Goal: Task Accomplishment & Management: Manage account settings

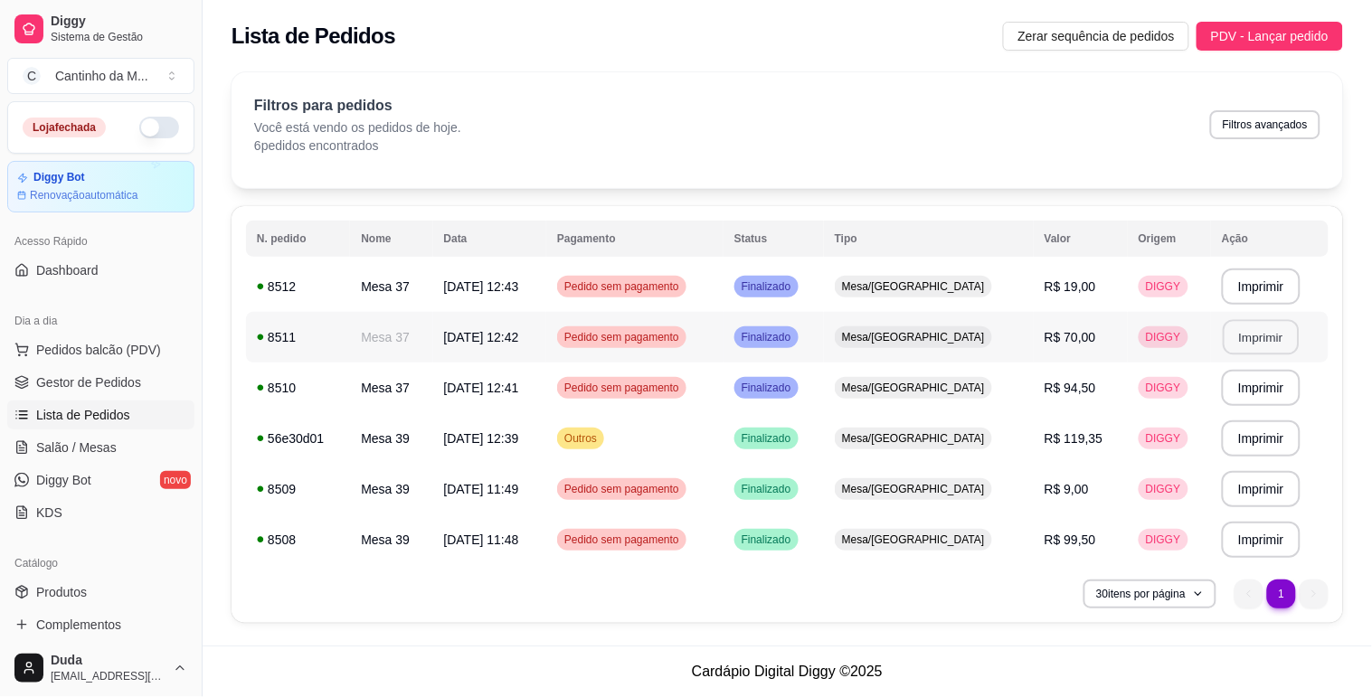
click at [1277, 333] on button "Imprimir" at bounding box center [1262, 337] width 76 height 35
click at [87, 389] on span "Gestor de Pedidos" at bounding box center [88, 383] width 105 height 18
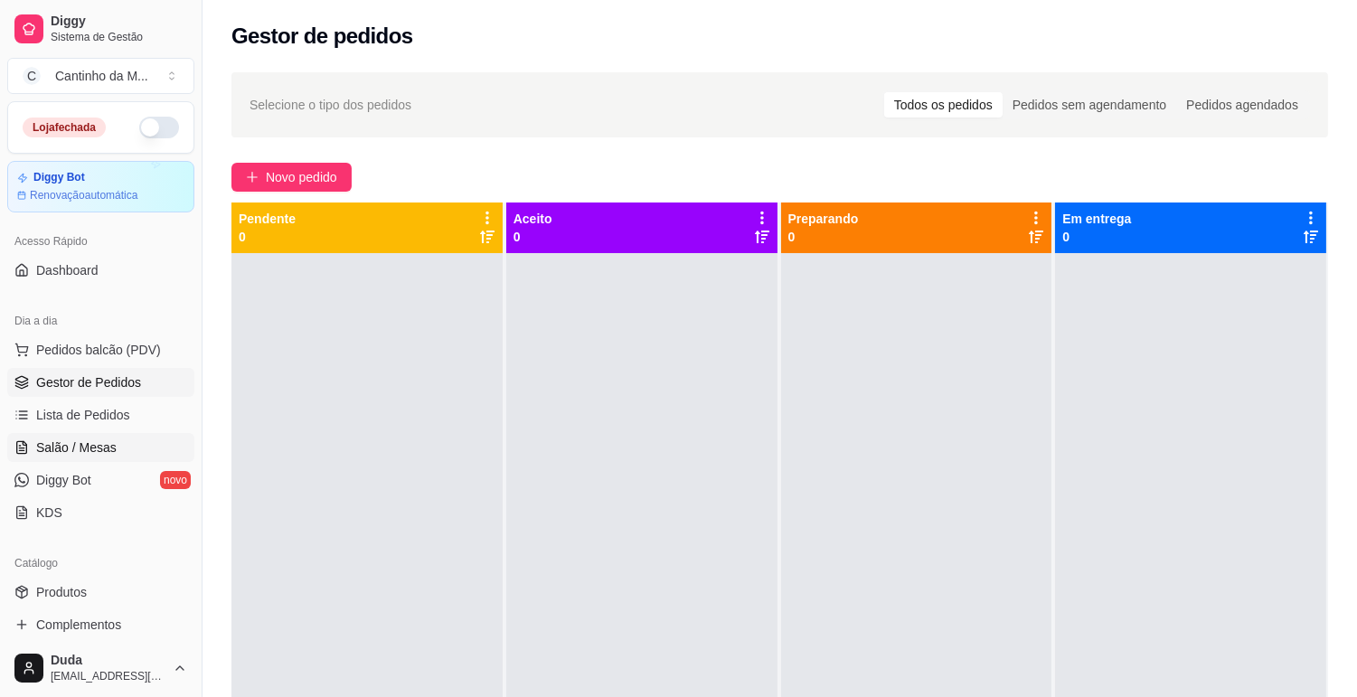
click at [82, 440] on span "Salão / Mesas" at bounding box center [76, 448] width 80 height 18
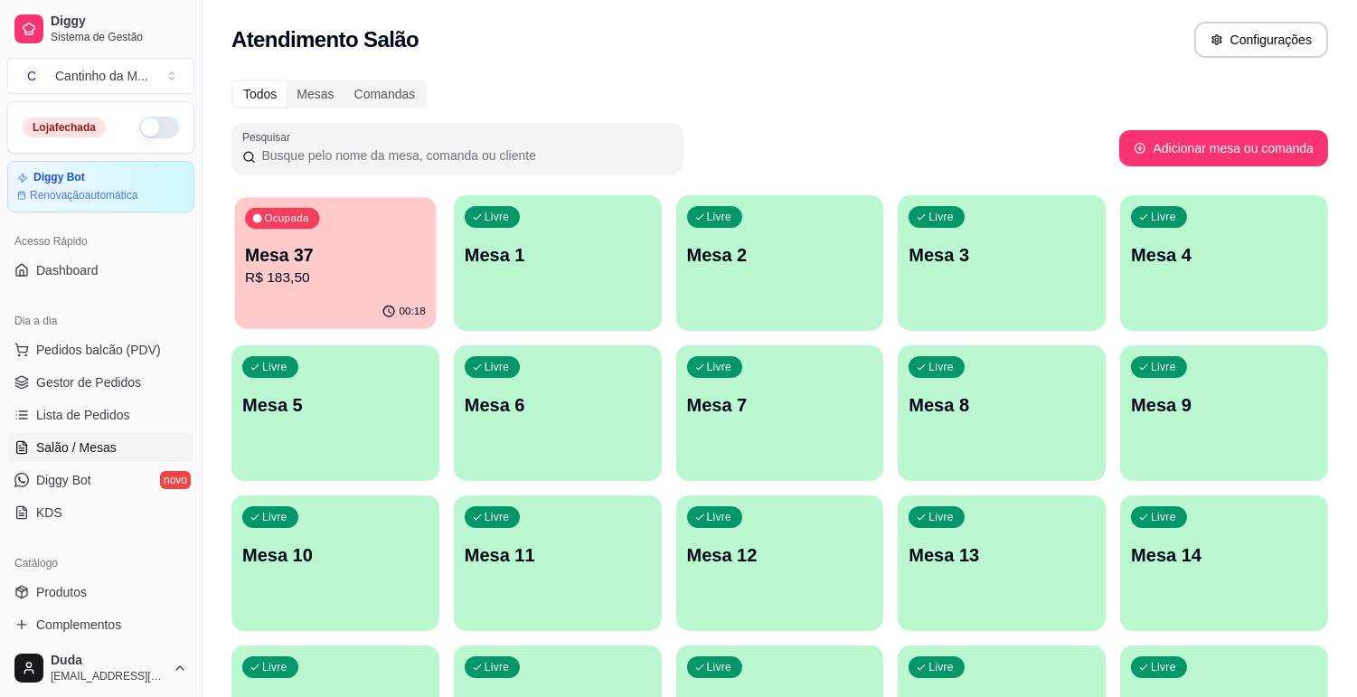
click at [336, 254] on p "Mesa 37" at bounding box center [335, 255] width 181 height 24
click at [88, 406] on span "Lista de Pedidos" at bounding box center [83, 415] width 94 height 18
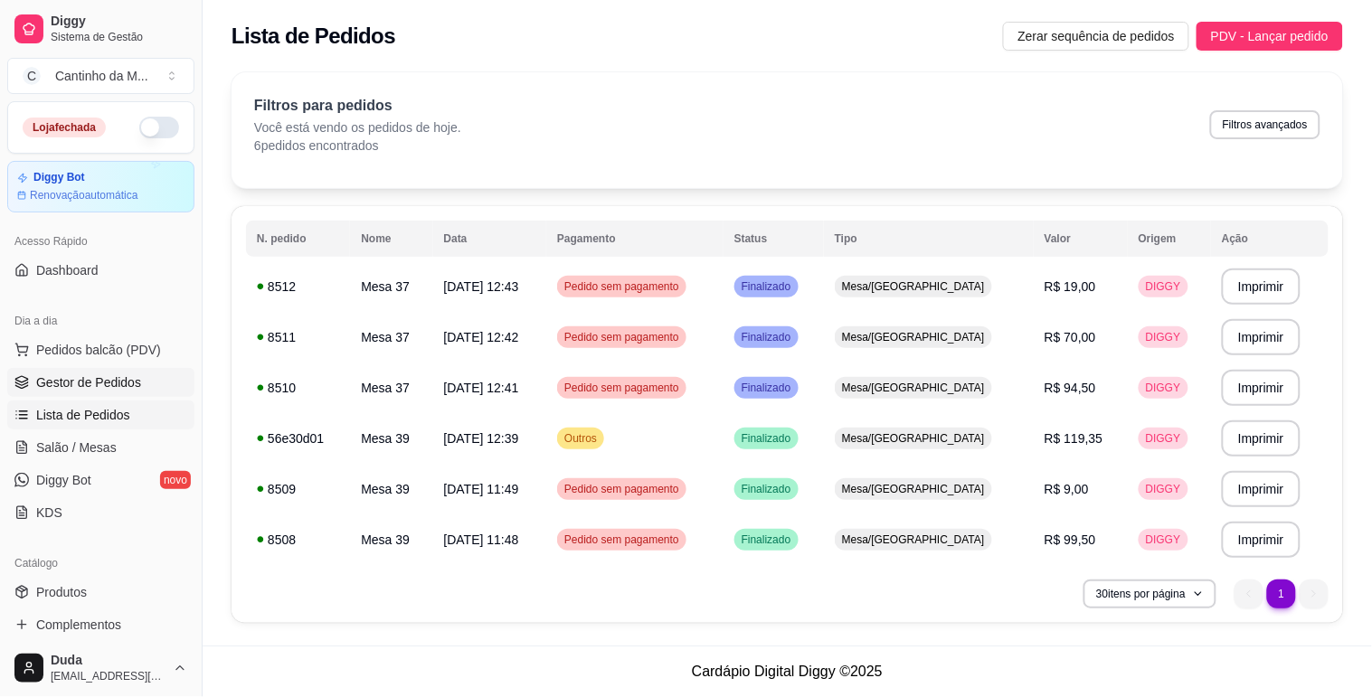
click at [83, 374] on span "Gestor de Pedidos" at bounding box center [88, 383] width 105 height 18
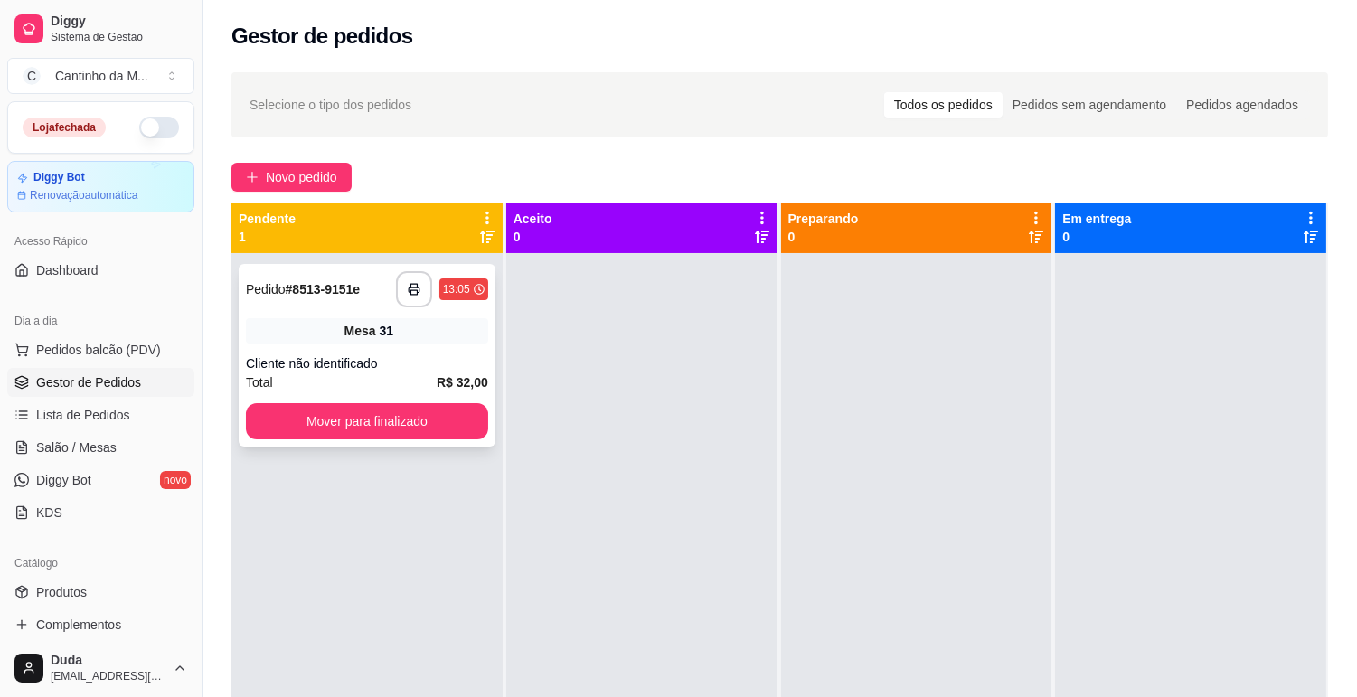
click at [332, 356] on div "Cliente não identificado" at bounding box center [367, 364] width 242 height 18
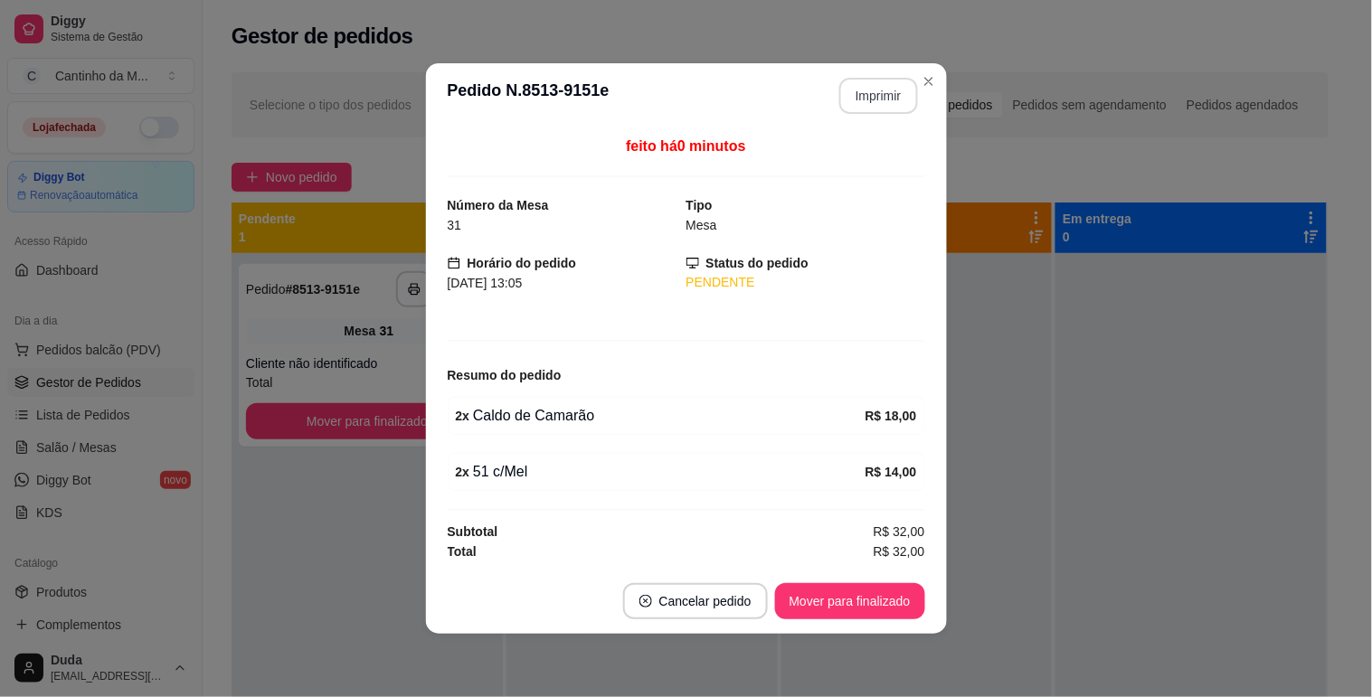
click at [863, 93] on button "Imprimir" at bounding box center [878, 96] width 79 height 36
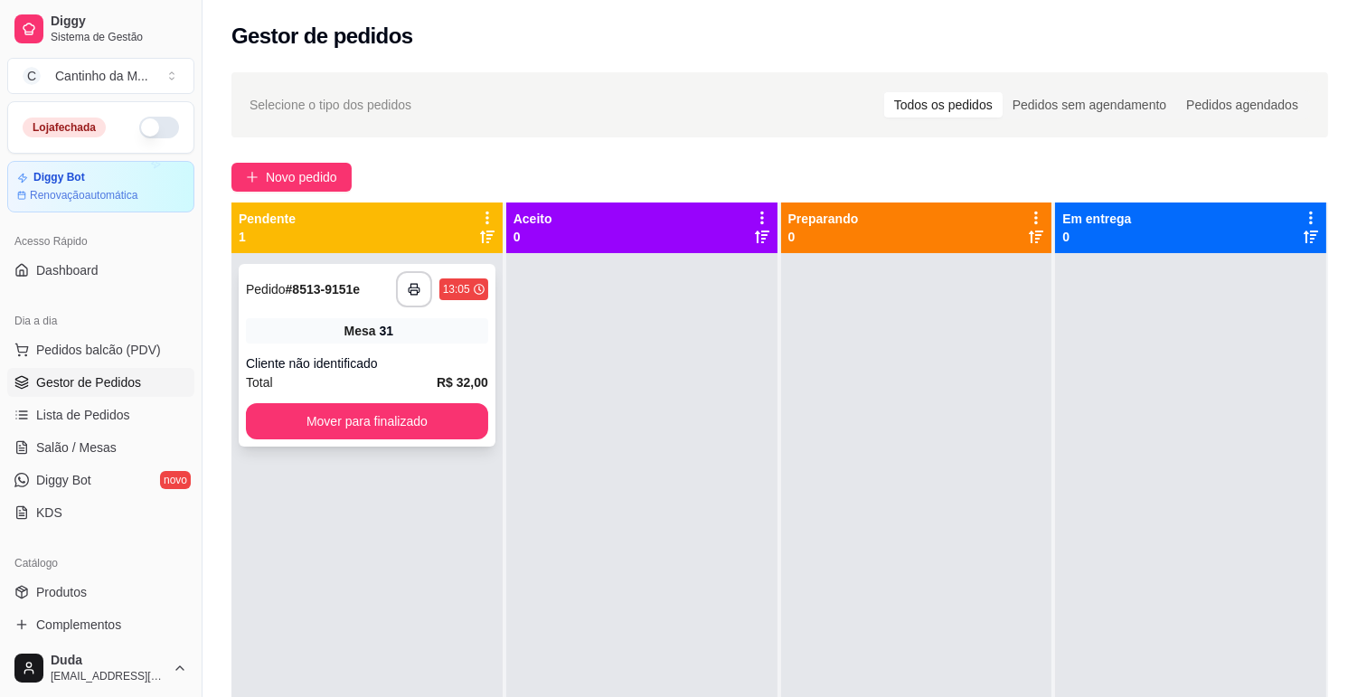
click at [320, 328] on div "Mesa 31" at bounding box center [367, 330] width 242 height 25
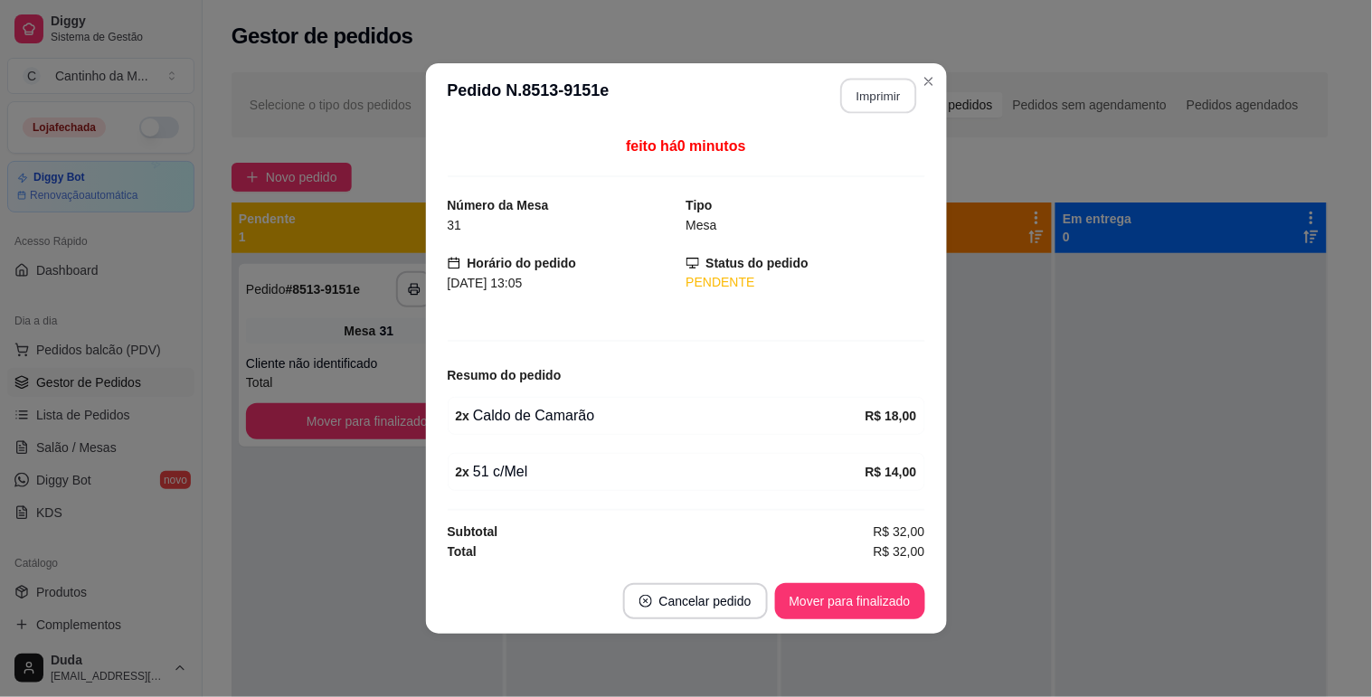
click at [884, 85] on button "Imprimir" at bounding box center [878, 96] width 76 height 35
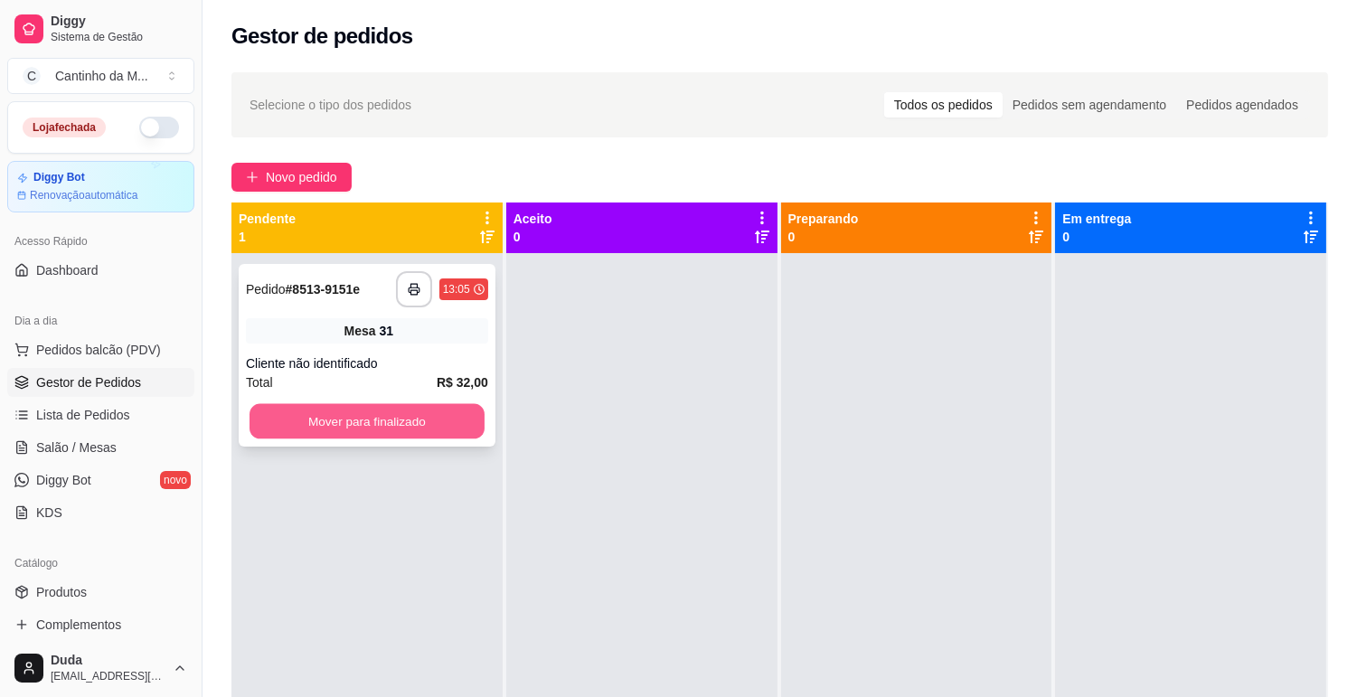
click at [411, 431] on button "Mover para finalizado" at bounding box center [367, 421] width 235 height 35
click at [645, 423] on div at bounding box center [641, 601] width 271 height 697
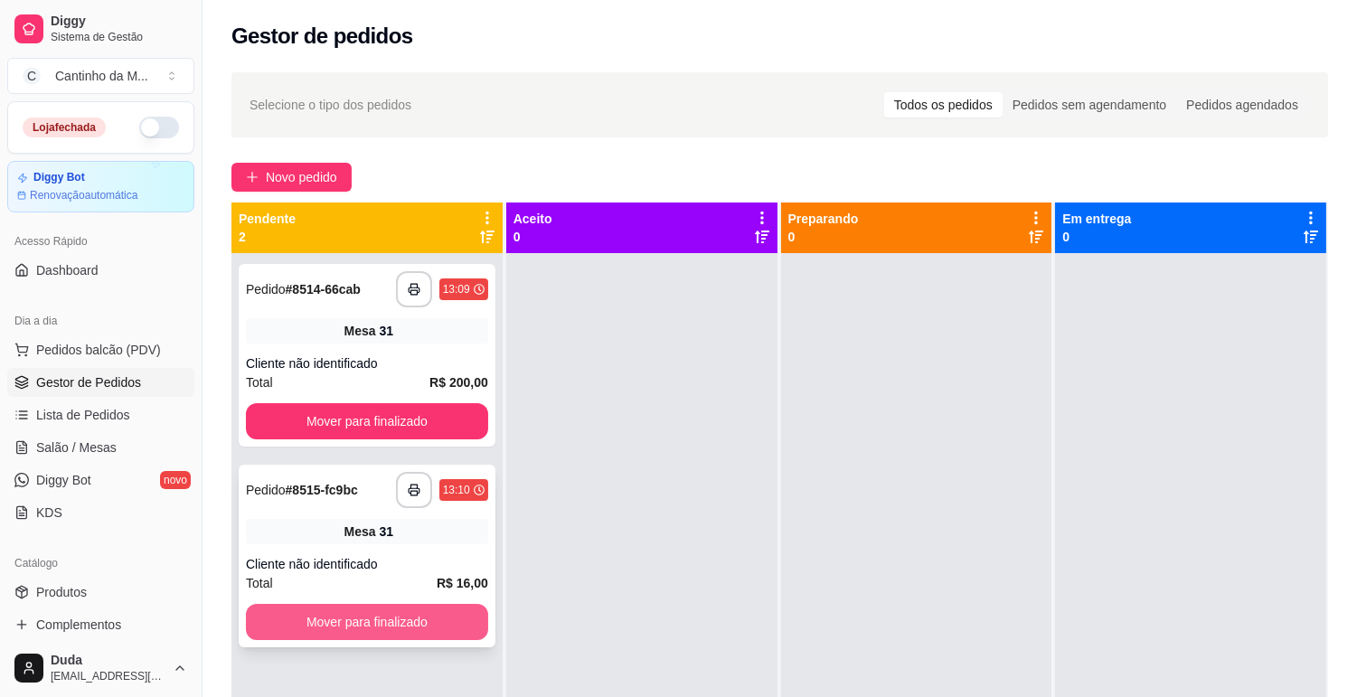
click at [428, 629] on button "Mover para finalizado" at bounding box center [367, 622] width 242 height 36
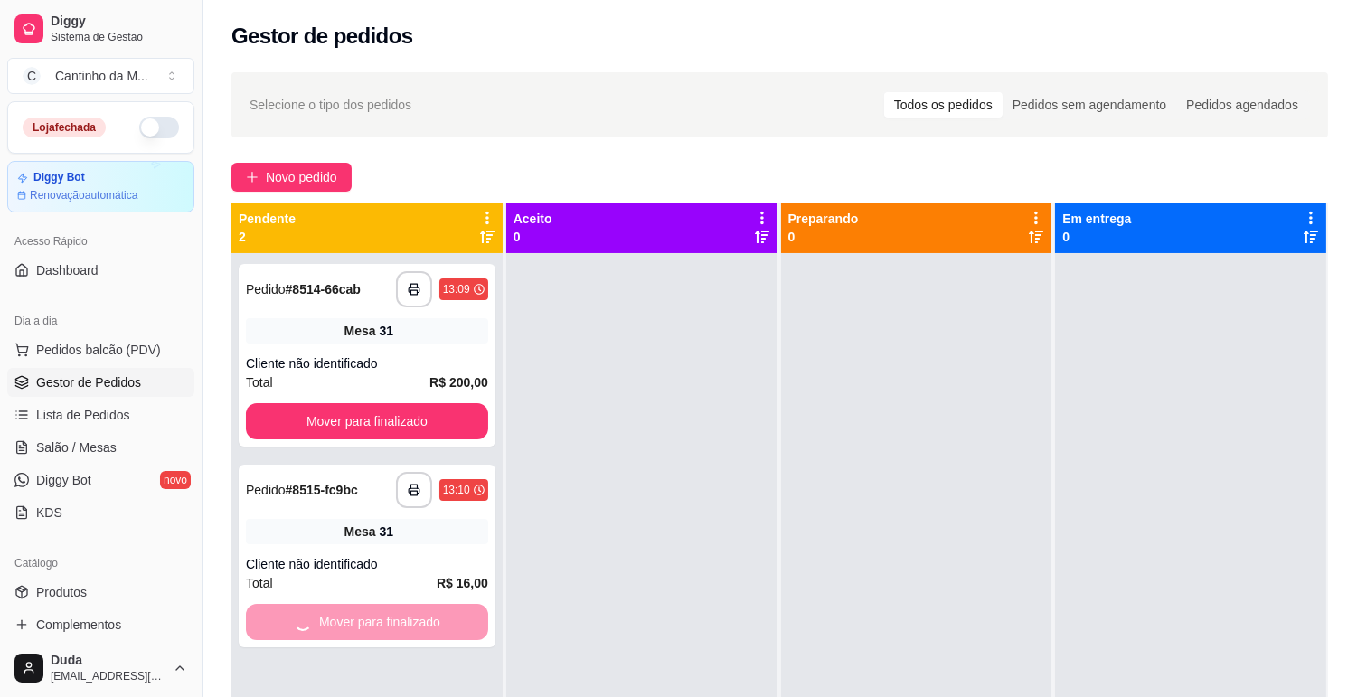
click at [700, 488] on div at bounding box center [641, 601] width 271 height 697
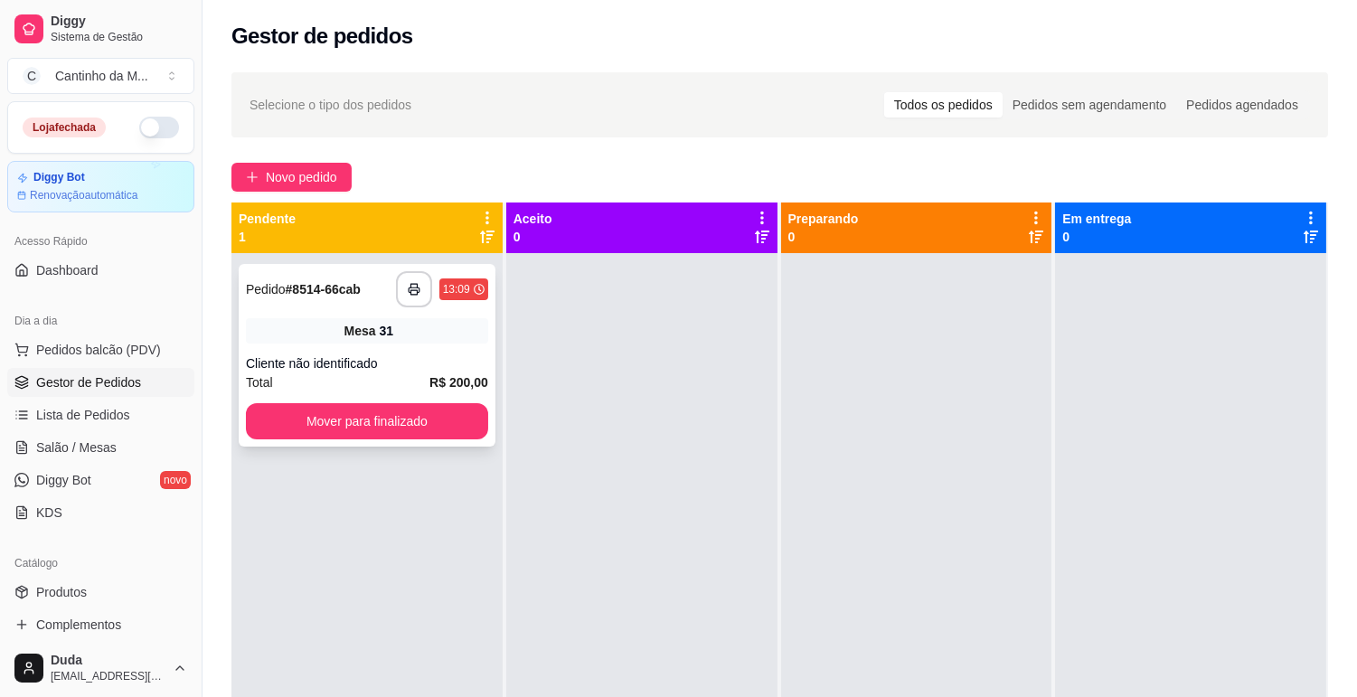
click at [363, 337] on span "Mesa" at bounding box center [361, 331] width 32 height 18
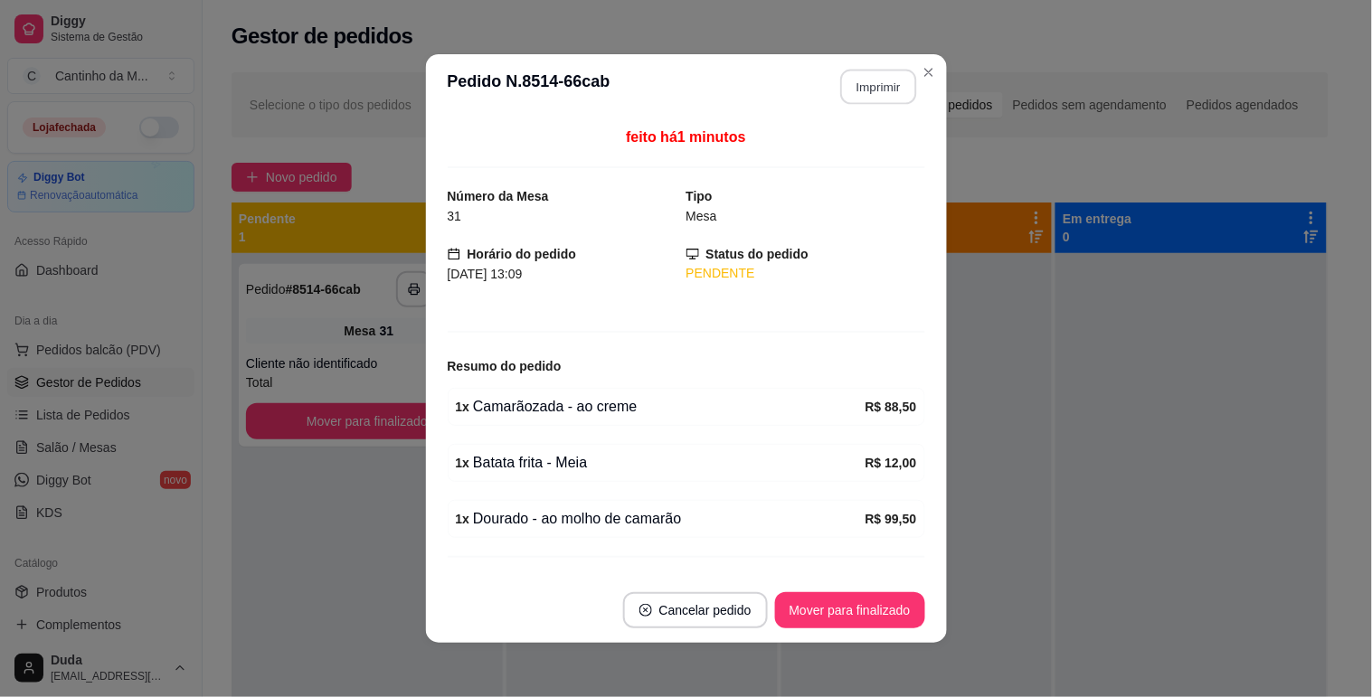
click at [882, 81] on button "Imprimir" at bounding box center [878, 87] width 76 height 35
click at [865, 618] on button "Mover para finalizado" at bounding box center [850, 610] width 150 height 36
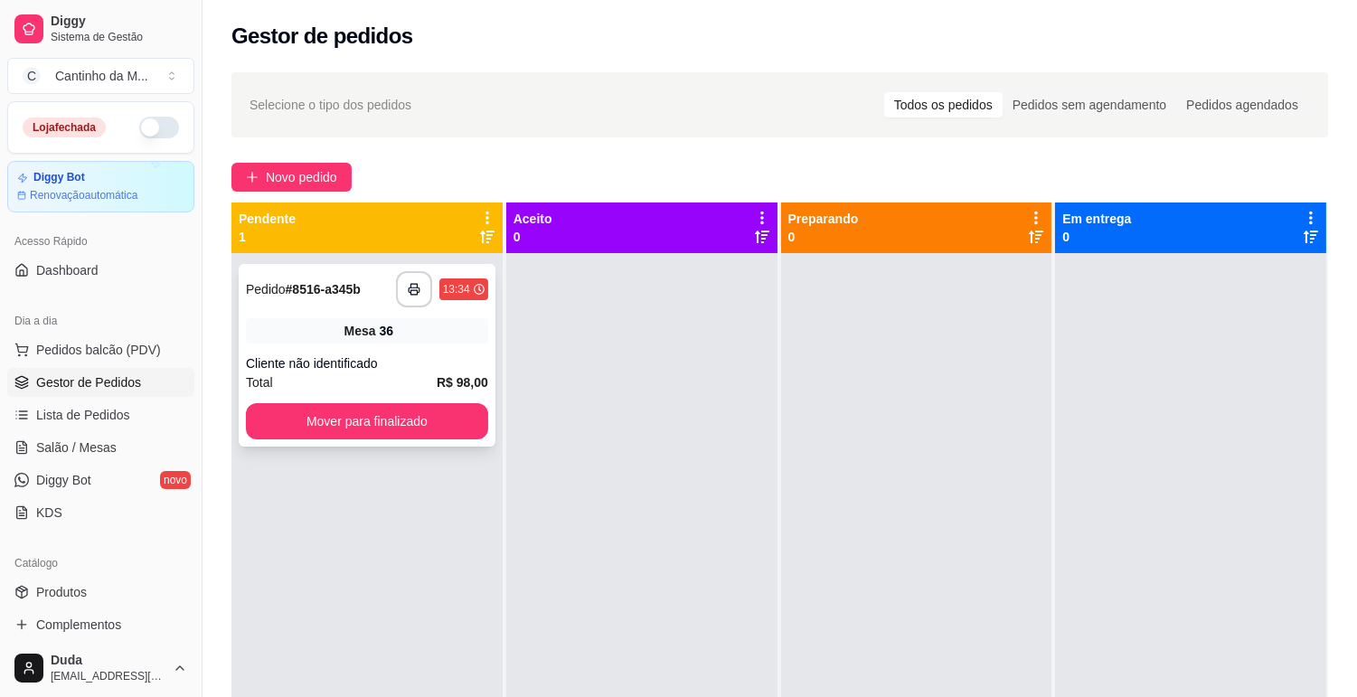
click at [402, 312] on div "**********" at bounding box center [367, 355] width 257 height 183
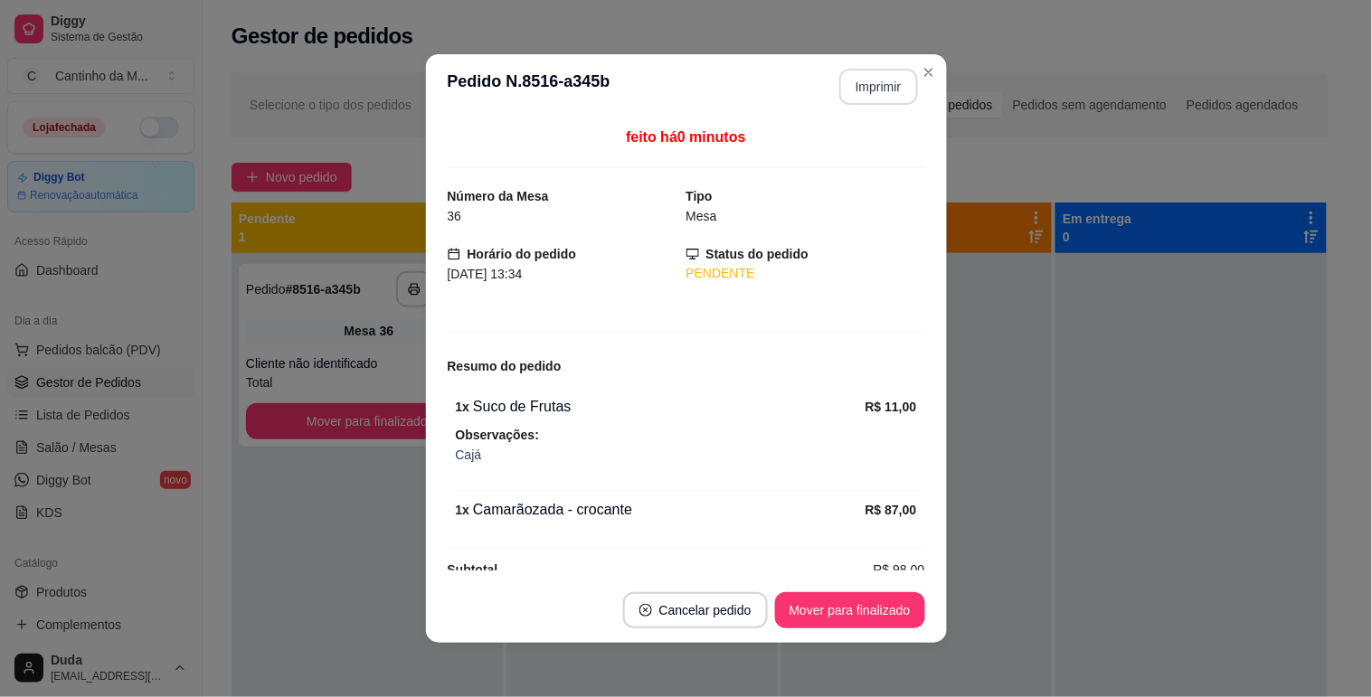
click at [866, 85] on button "Imprimir" at bounding box center [878, 87] width 79 height 36
click at [837, 619] on button "Mover para finalizado" at bounding box center [850, 610] width 150 height 36
click at [838, 617] on button "Mover para finalizado" at bounding box center [850, 610] width 146 height 35
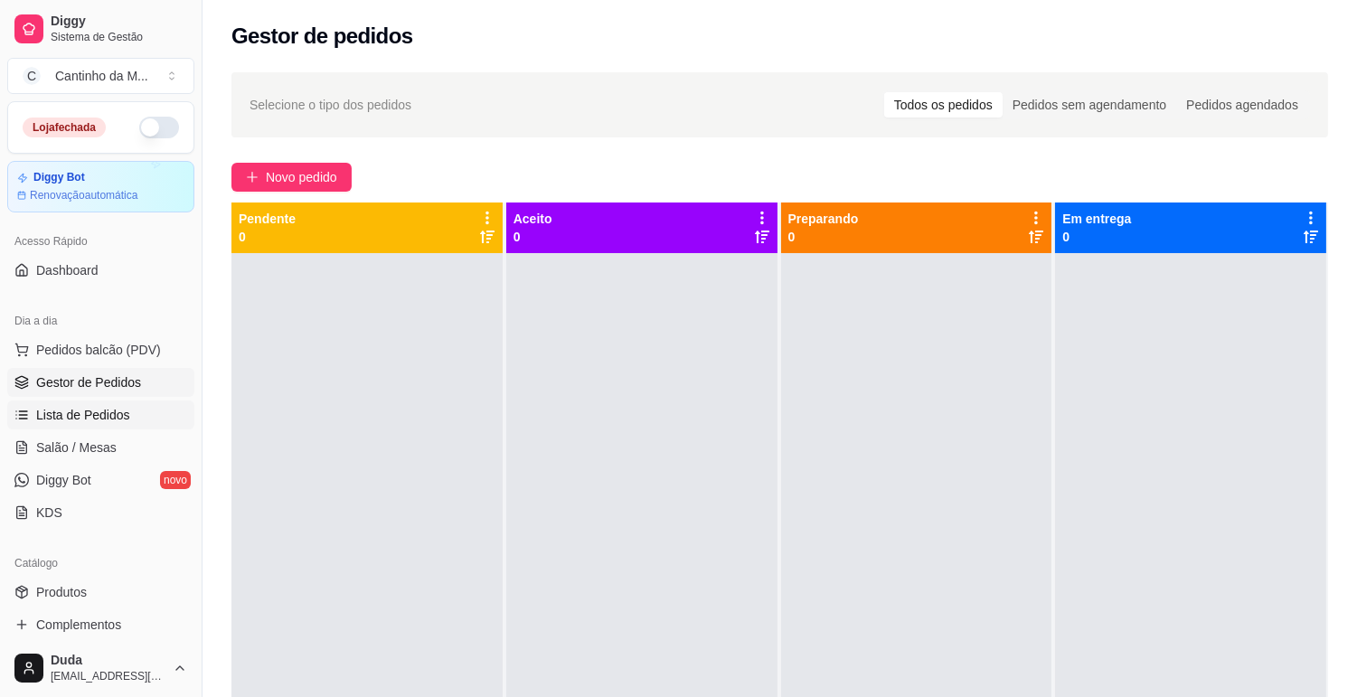
click at [70, 421] on span "Lista de Pedidos" at bounding box center [83, 415] width 94 height 18
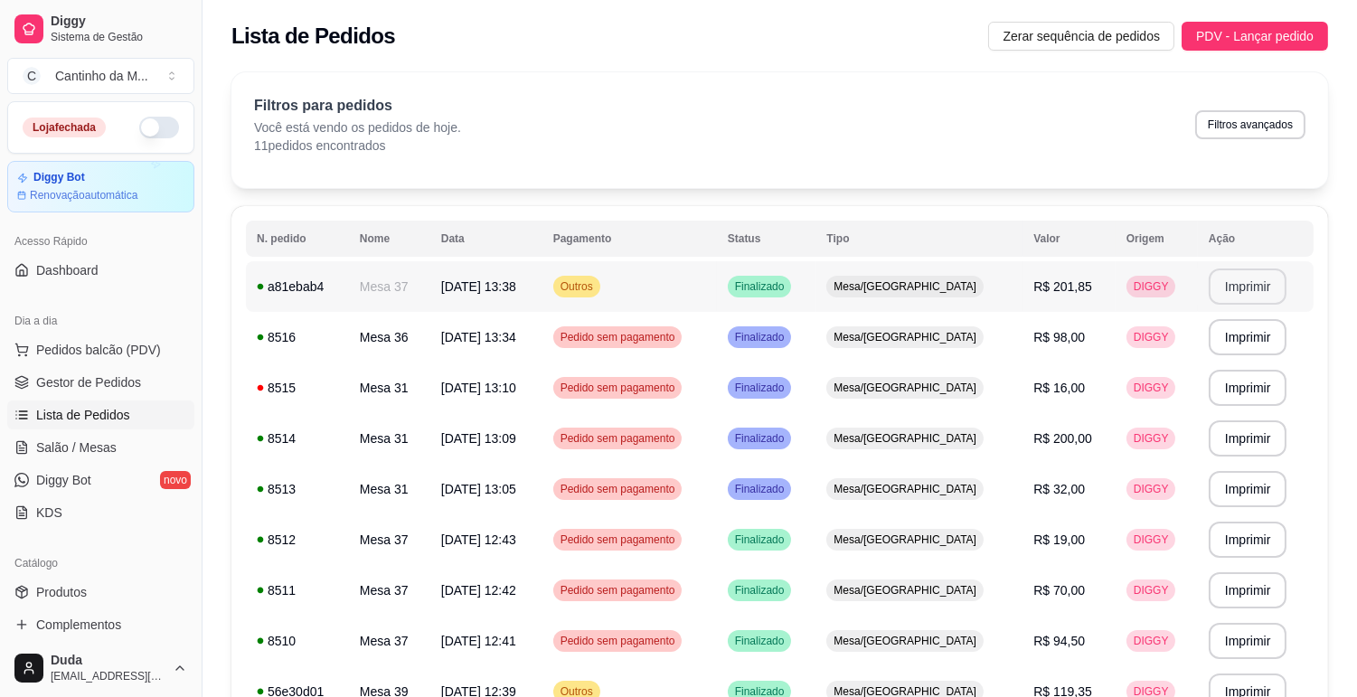
click at [1255, 299] on button "Imprimir" at bounding box center [1248, 287] width 79 height 36
click at [109, 374] on span "Gestor de Pedidos" at bounding box center [88, 383] width 105 height 18
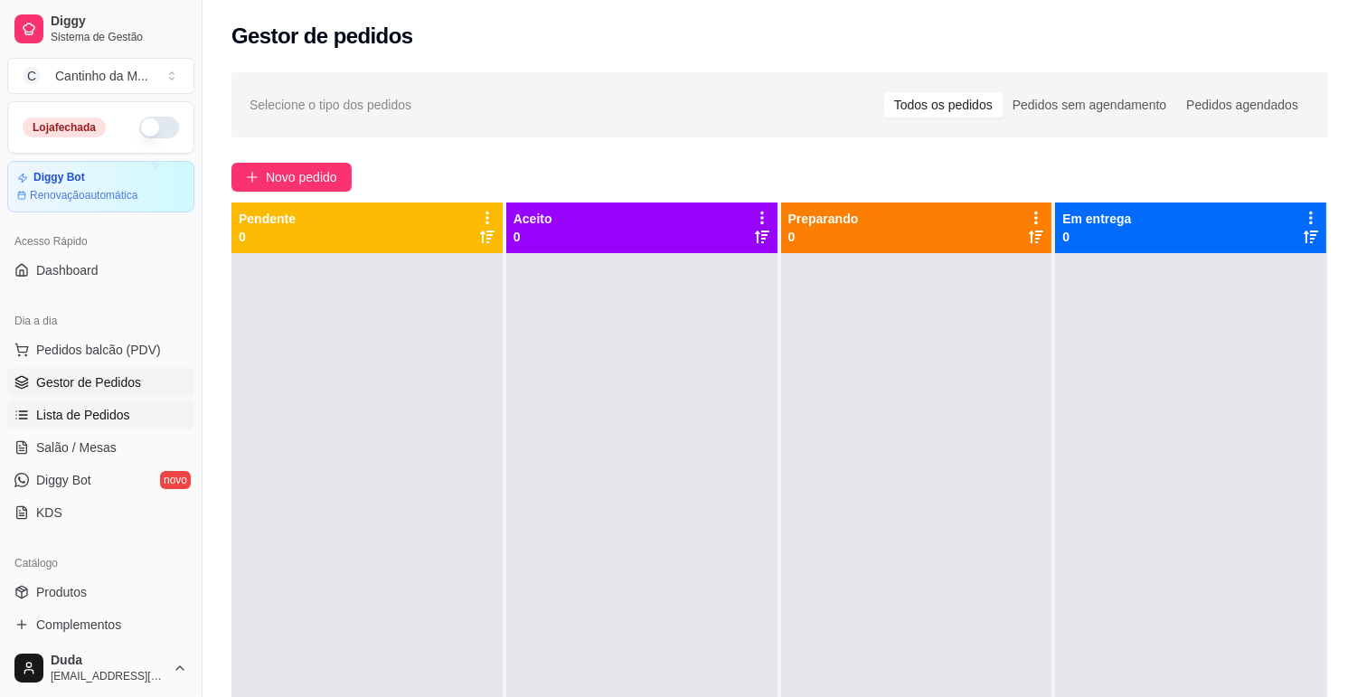
click at [99, 421] on span "Lista de Pedidos" at bounding box center [83, 415] width 94 height 18
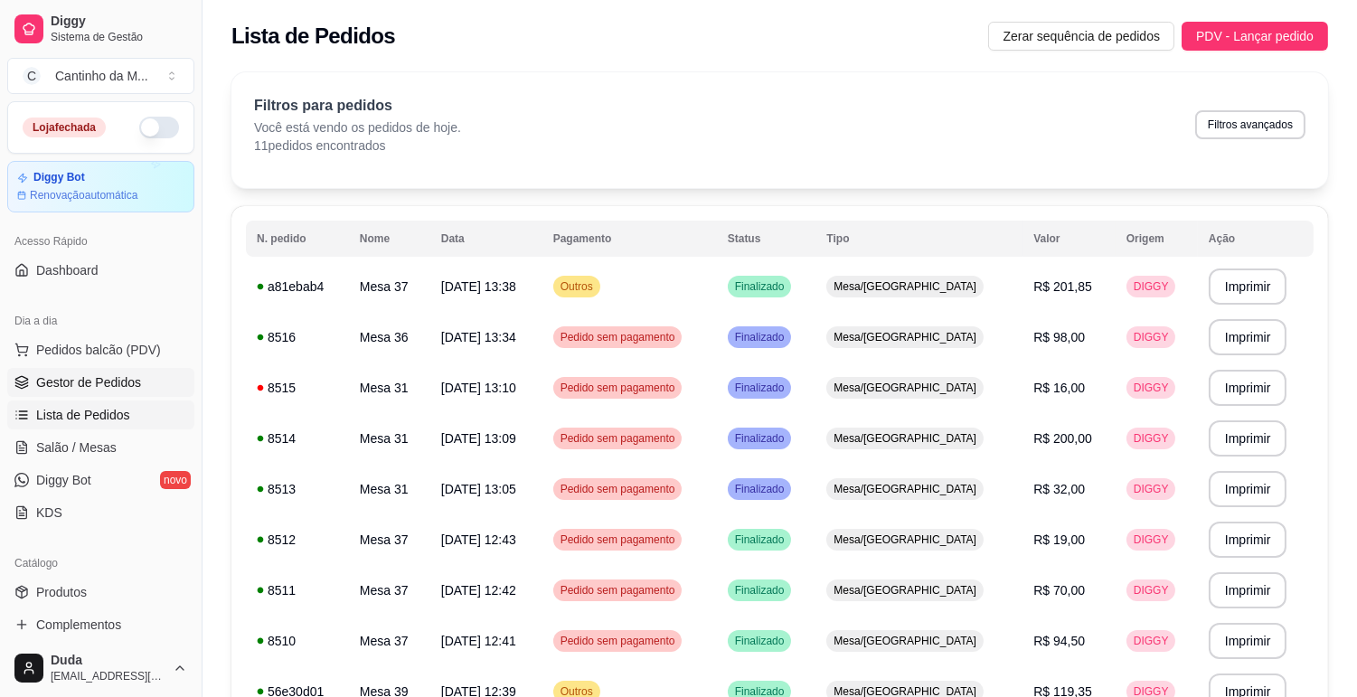
click at [71, 383] on span "Gestor de Pedidos" at bounding box center [88, 383] width 105 height 18
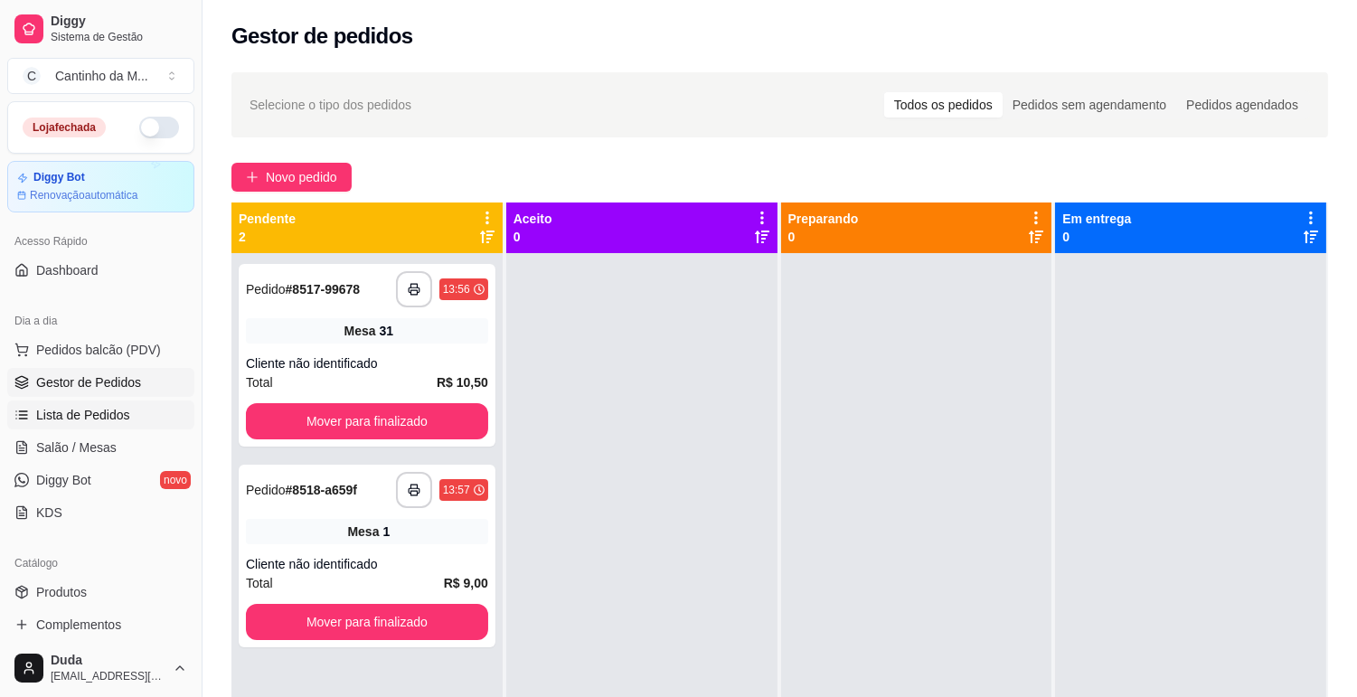
click at [78, 411] on span "Lista de Pedidos" at bounding box center [83, 415] width 94 height 18
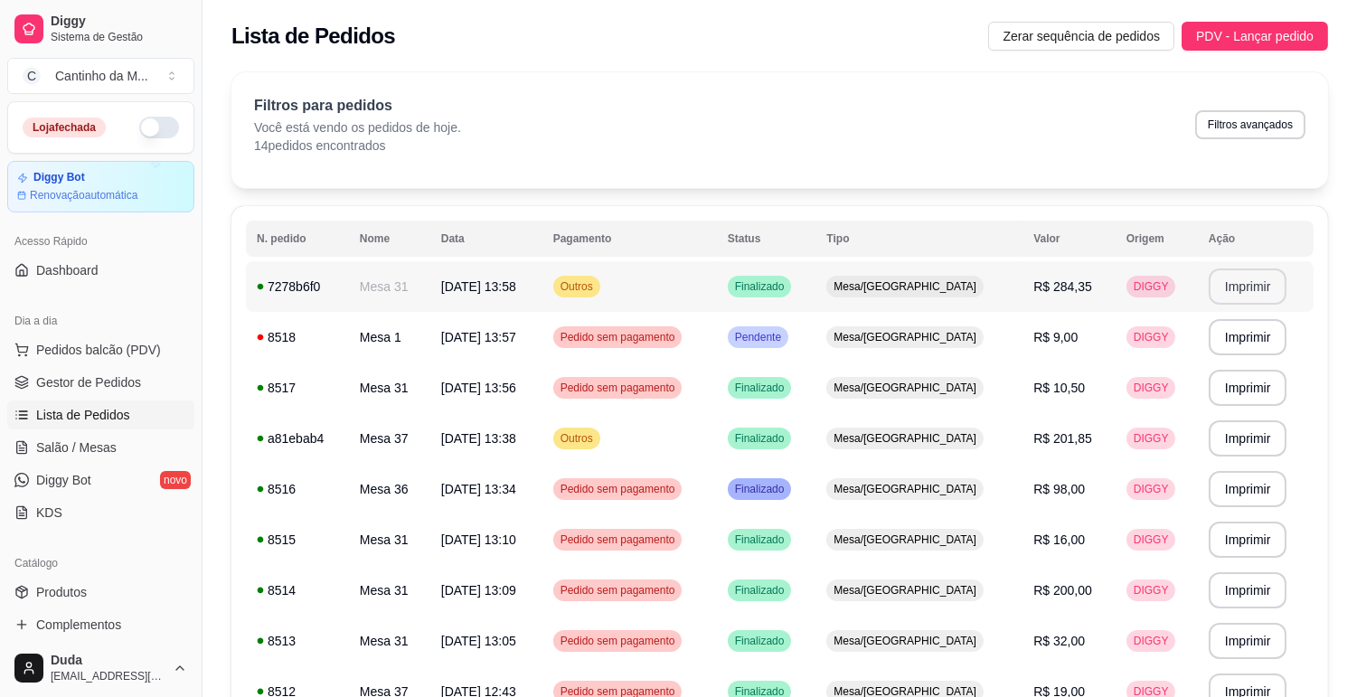
click at [1242, 284] on button "Imprimir" at bounding box center [1248, 287] width 79 height 36
click at [94, 387] on span "Gestor de Pedidos" at bounding box center [88, 383] width 105 height 18
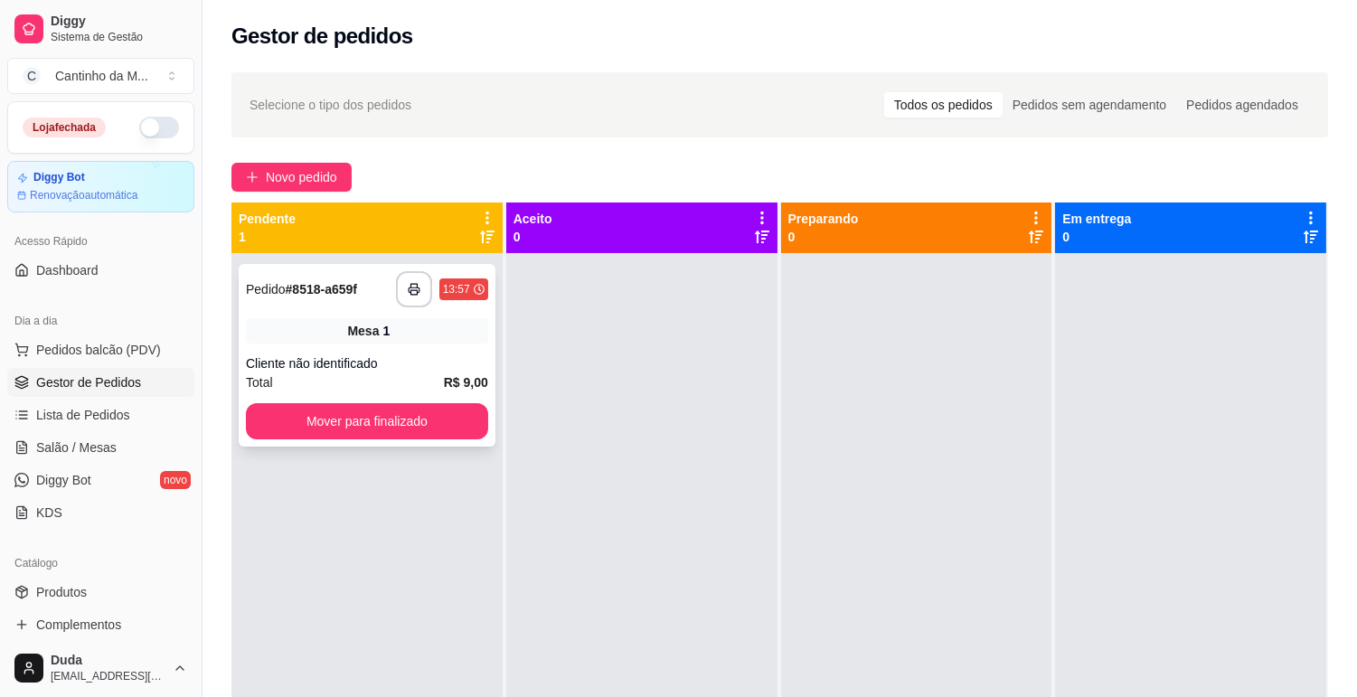
click at [452, 321] on div "Mesa 1" at bounding box center [367, 330] width 242 height 25
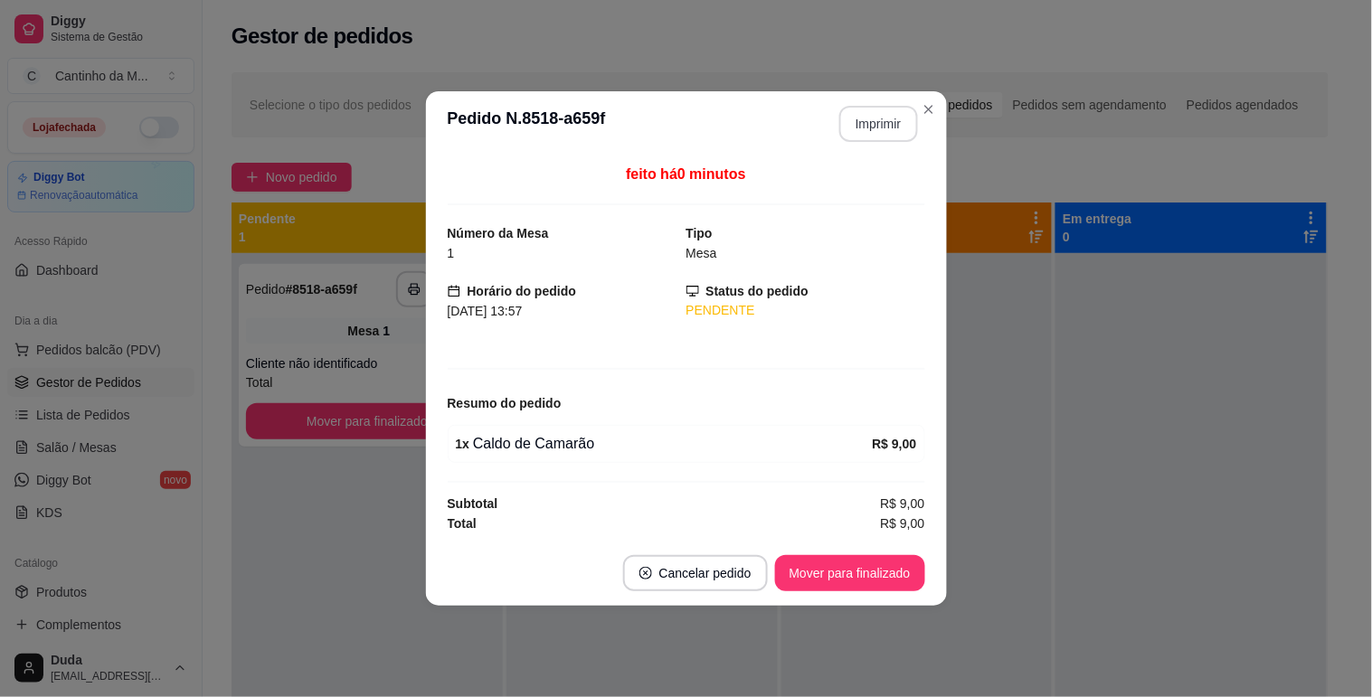
click at [884, 127] on button "Imprimir" at bounding box center [878, 124] width 79 height 36
click at [837, 572] on button "Mover para finalizado" at bounding box center [850, 573] width 150 height 36
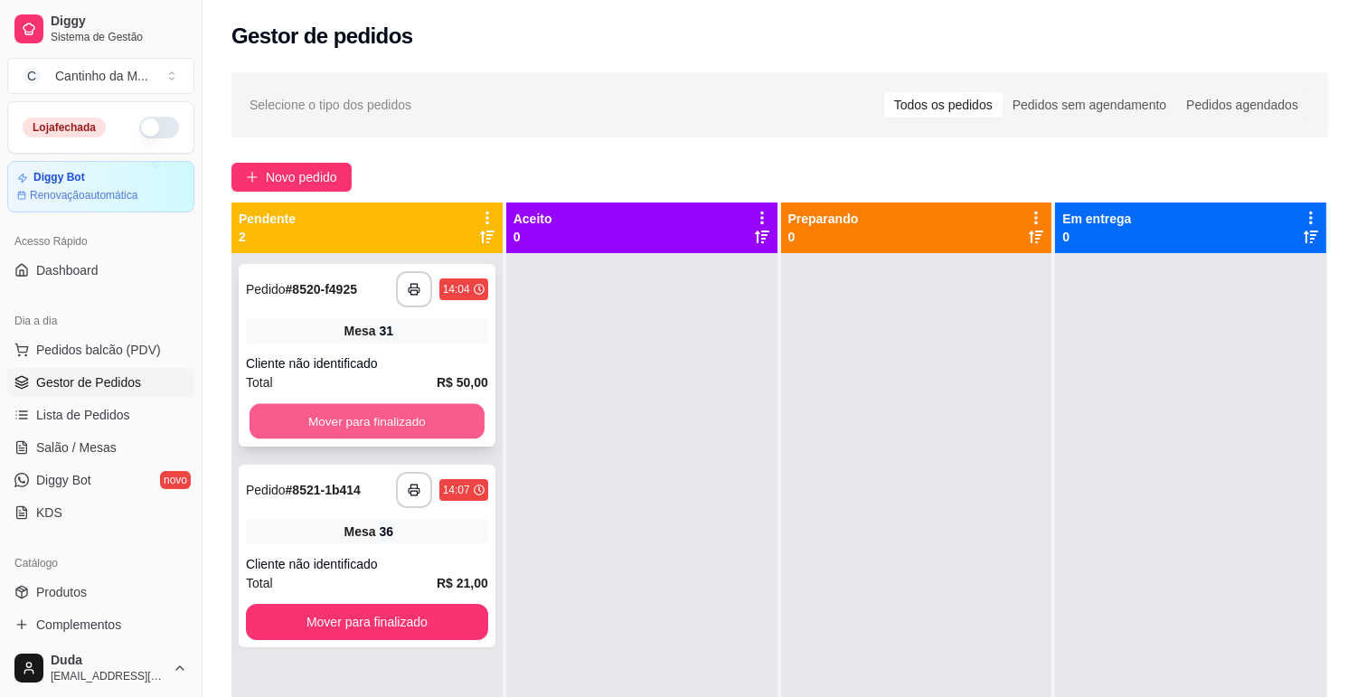
click at [438, 413] on button "Mover para finalizado" at bounding box center [367, 421] width 235 height 35
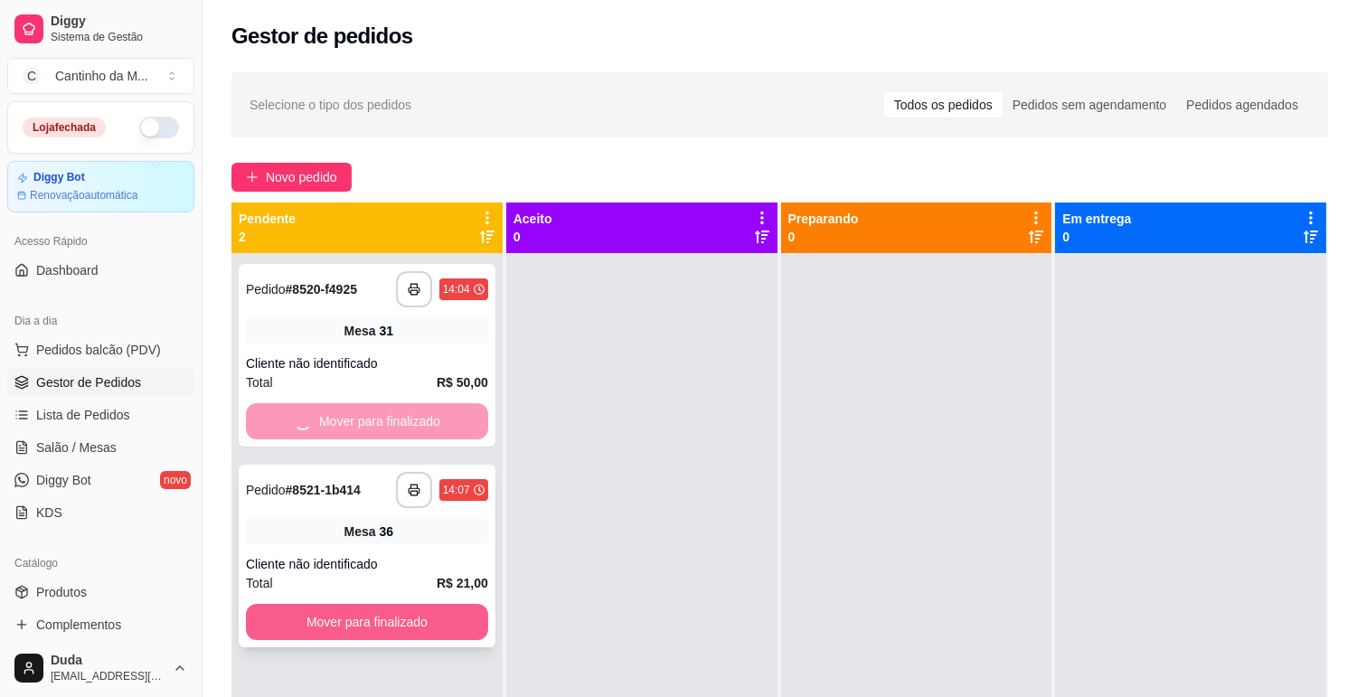
click at [422, 628] on button "Mover para finalizado" at bounding box center [367, 622] width 242 height 36
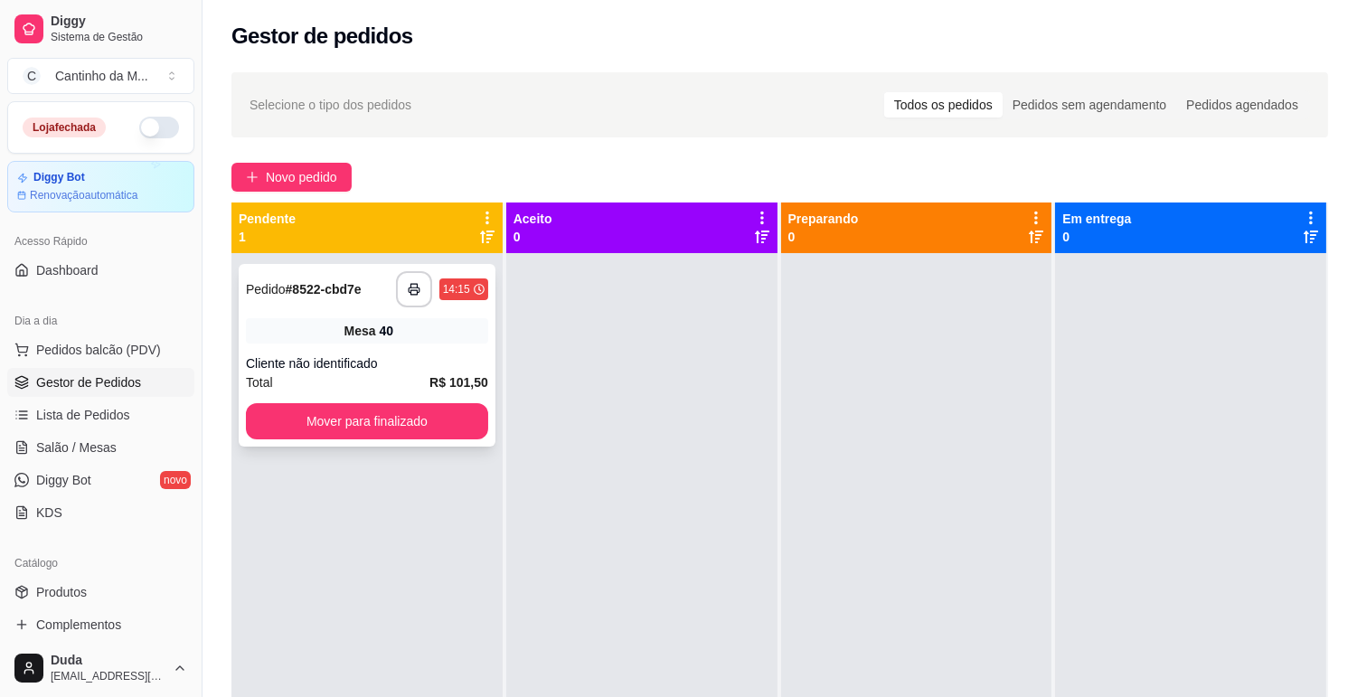
click at [317, 345] on div "**********" at bounding box center [367, 355] width 257 height 183
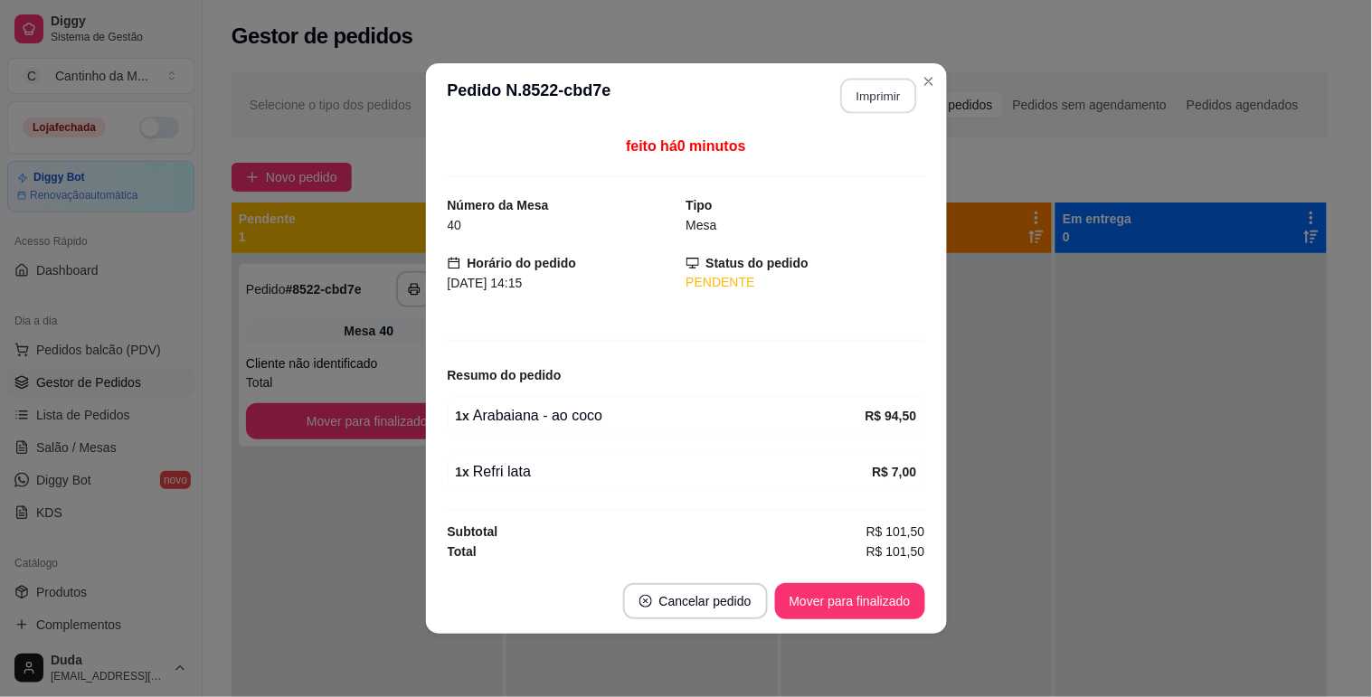
click at [871, 89] on button "Imprimir" at bounding box center [878, 96] width 76 height 35
click at [879, 595] on button "Mover para finalizado" at bounding box center [850, 601] width 146 height 35
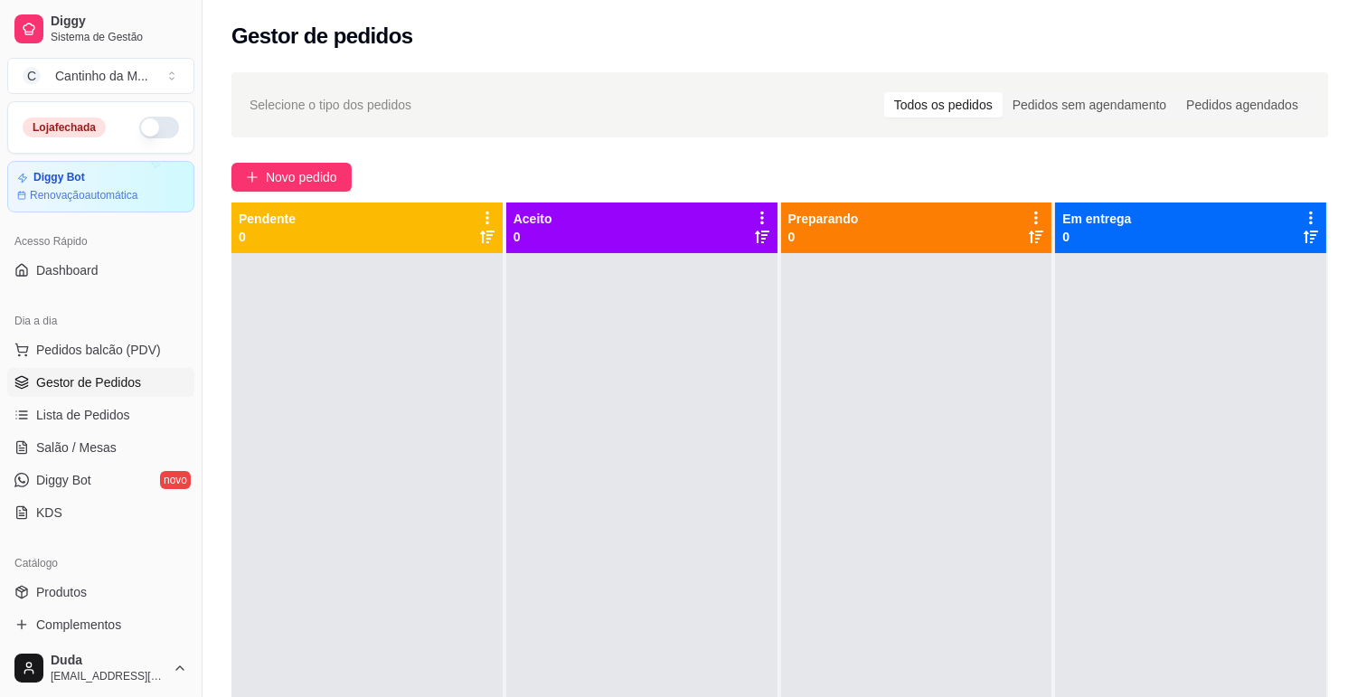
click at [69, 387] on span "Gestor de Pedidos" at bounding box center [88, 383] width 105 height 18
click at [93, 423] on span "Lista de Pedidos" at bounding box center [83, 415] width 94 height 18
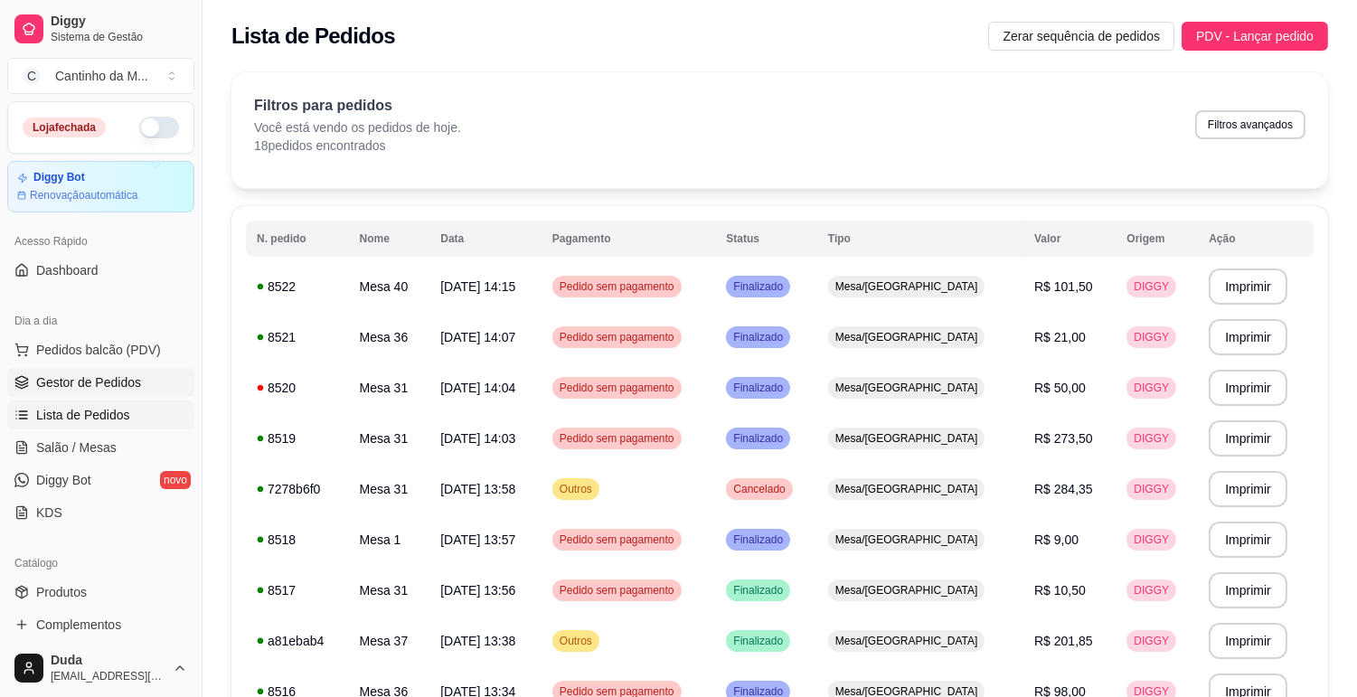
click at [92, 390] on span "Gestor de Pedidos" at bounding box center [88, 383] width 105 height 18
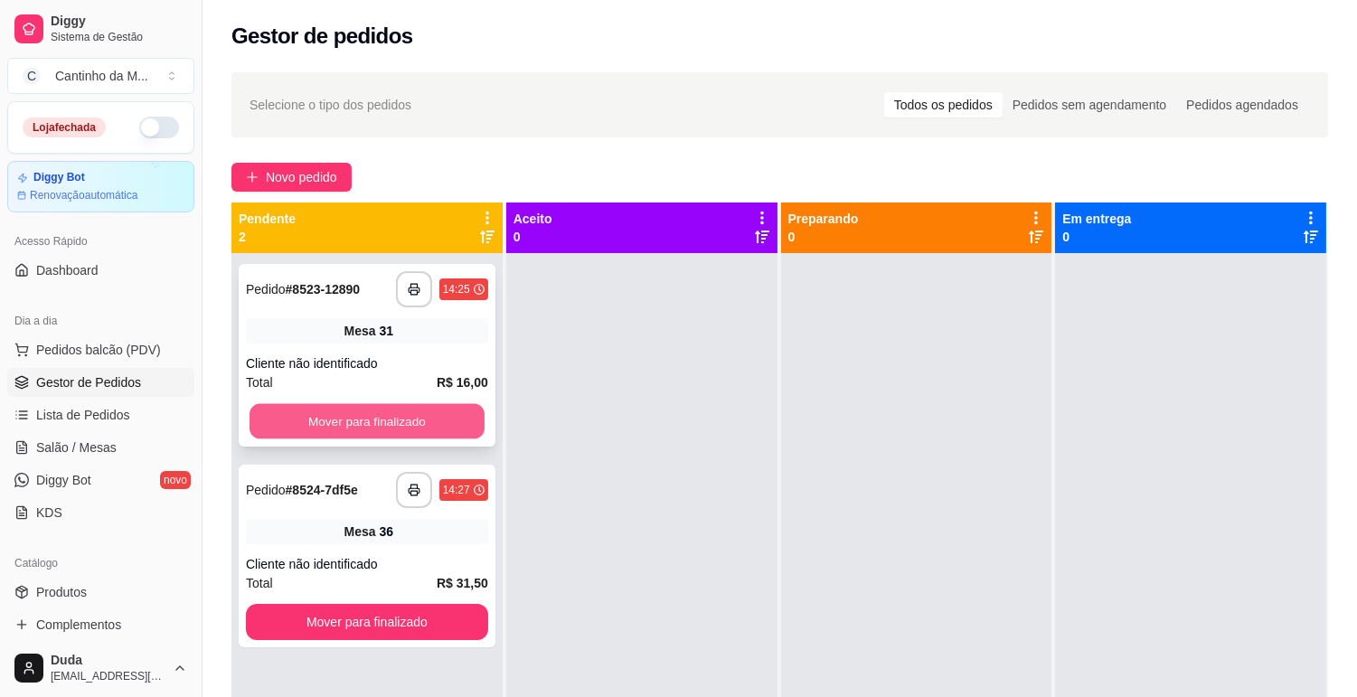
click at [294, 411] on button "Mover para finalizado" at bounding box center [367, 421] width 235 height 35
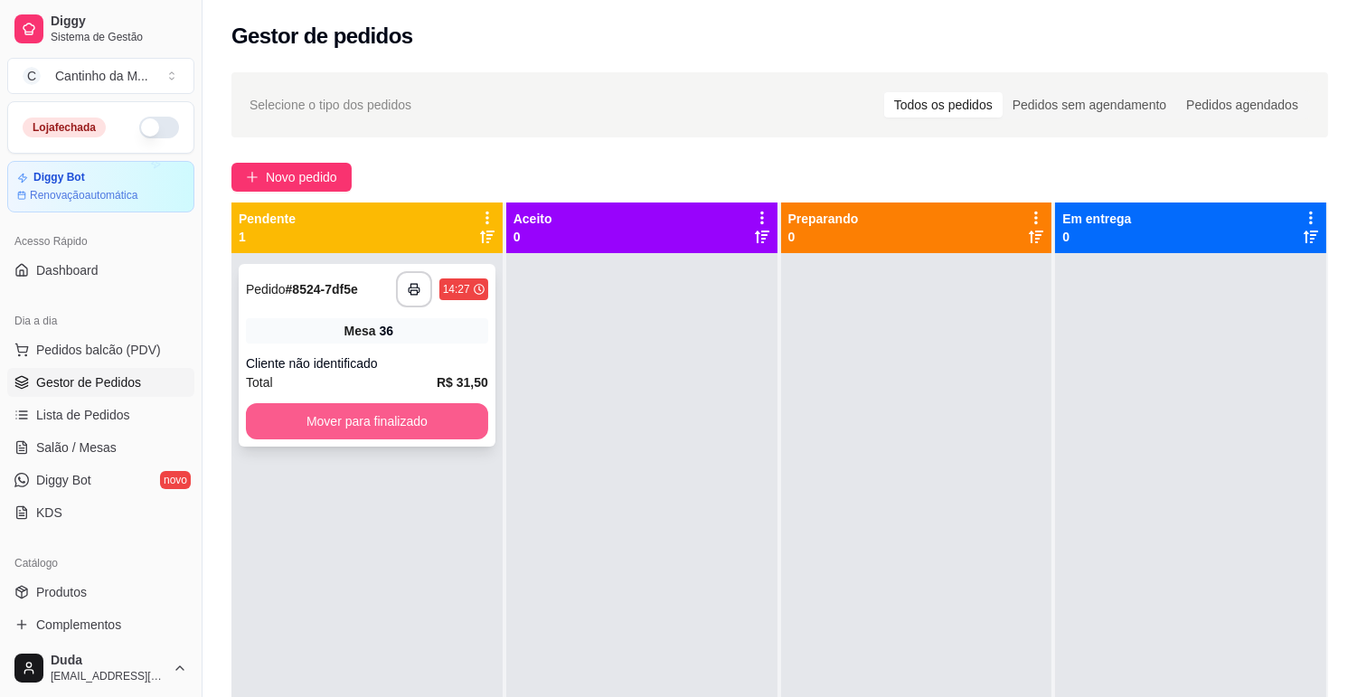
click at [410, 432] on button "Mover para finalizado" at bounding box center [367, 421] width 242 height 36
click at [825, 383] on div at bounding box center [916, 601] width 271 height 697
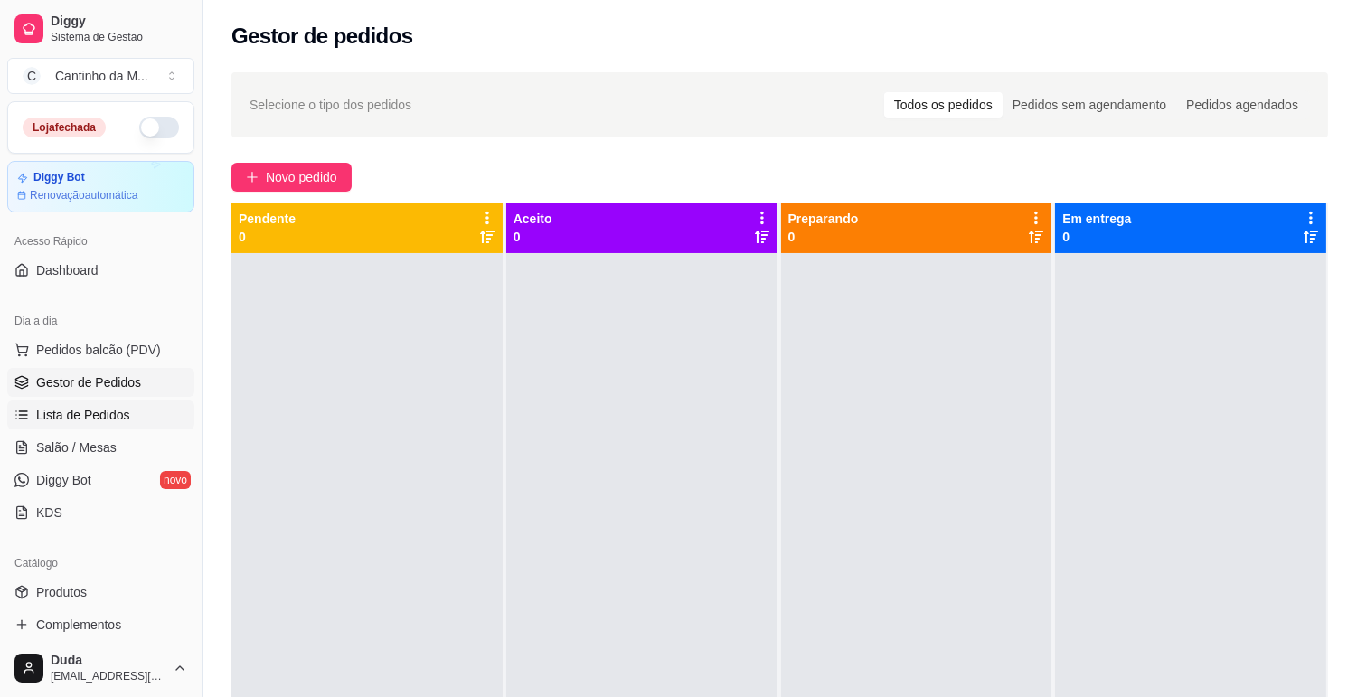
click at [29, 421] on link "Lista de Pedidos" at bounding box center [100, 415] width 187 height 29
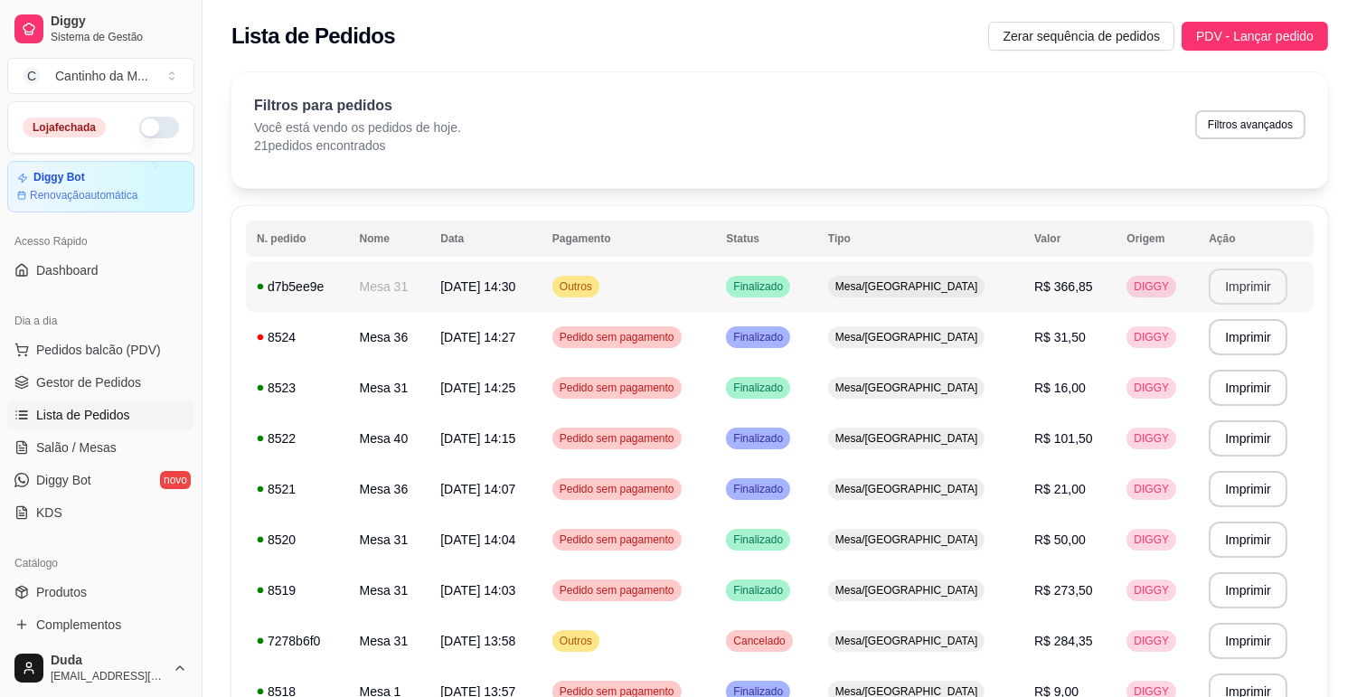
click at [1226, 284] on button "Imprimir" at bounding box center [1248, 287] width 79 height 36
click at [50, 378] on span "Gestor de Pedidos" at bounding box center [88, 383] width 105 height 18
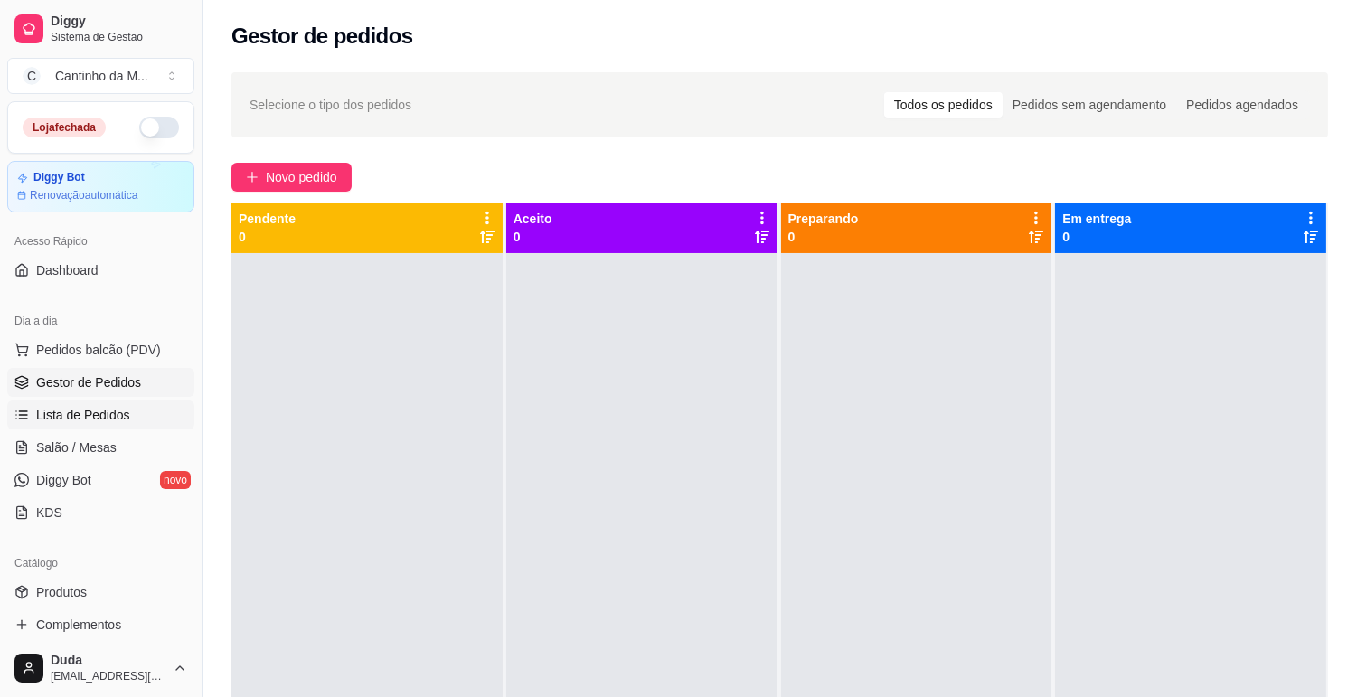
click at [86, 427] on link "Lista de Pedidos" at bounding box center [100, 415] width 187 height 29
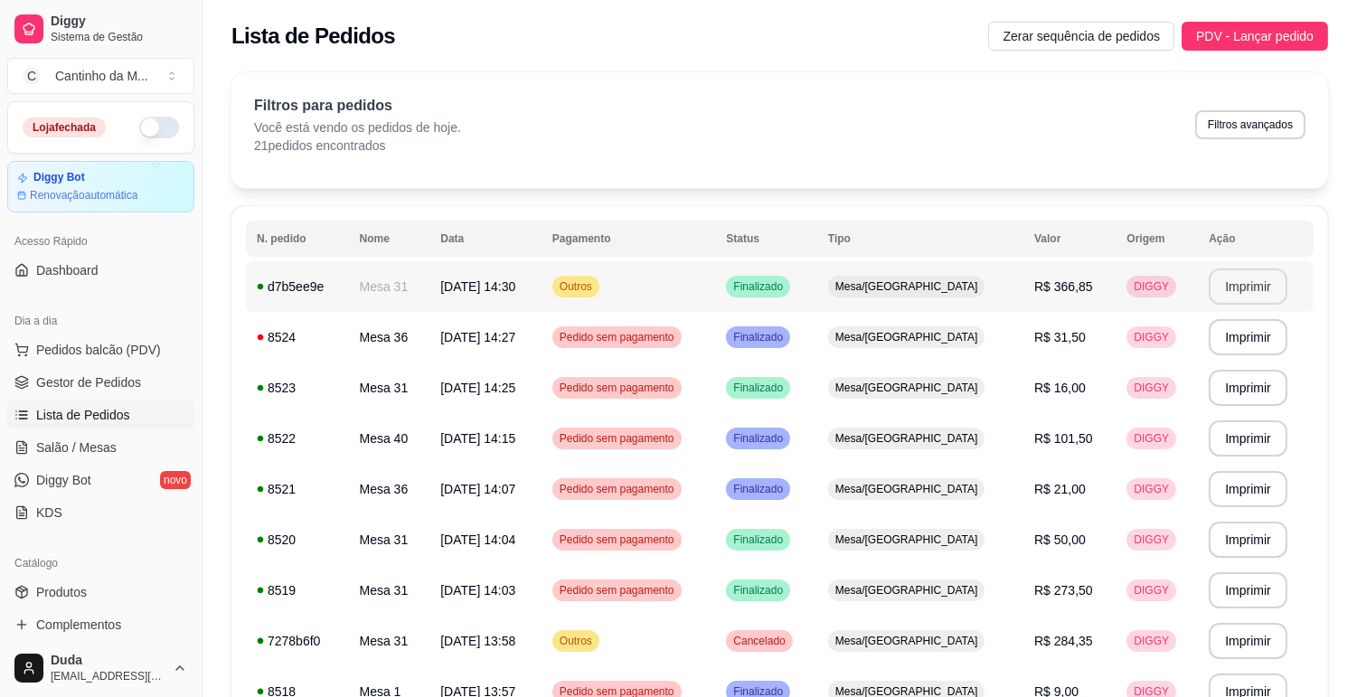
click at [1243, 280] on button "Imprimir" at bounding box center [1248, 287] width 79 height 36
